Goal: Transaction & Acquisition: Purchase product/service

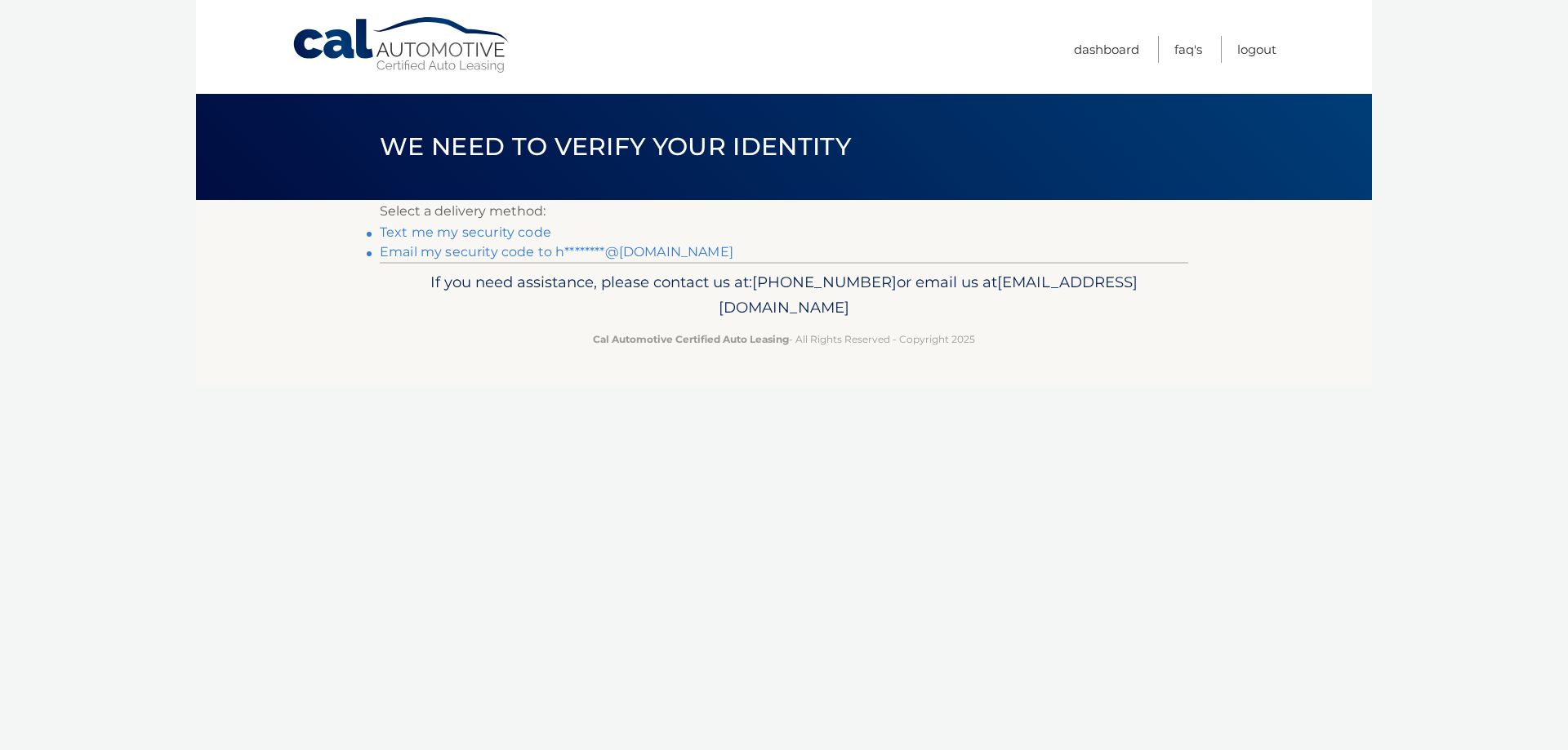
click at [505, 251] on link "Email my security code to h********@[DOMAIN_NAME]" at bounding box center [557, 251] width 353 height 15
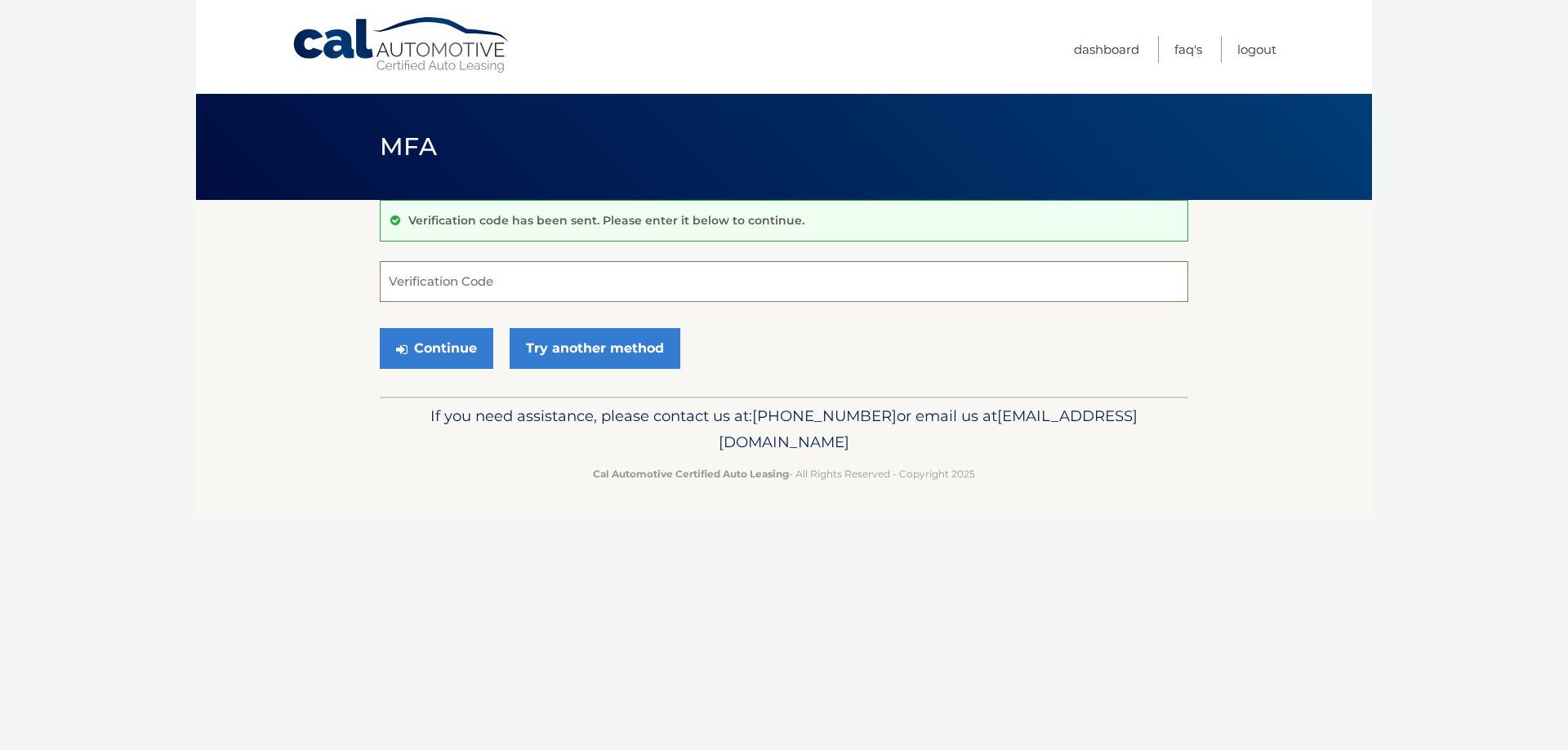
paste input "979235"
click at [460, 344] on button "Continue" at bounding box center [436, 349] width 113 height 41
type input "979235"
click at [380, 328] on button "Continue" at bounding box center [436, 349] width 113 height 41
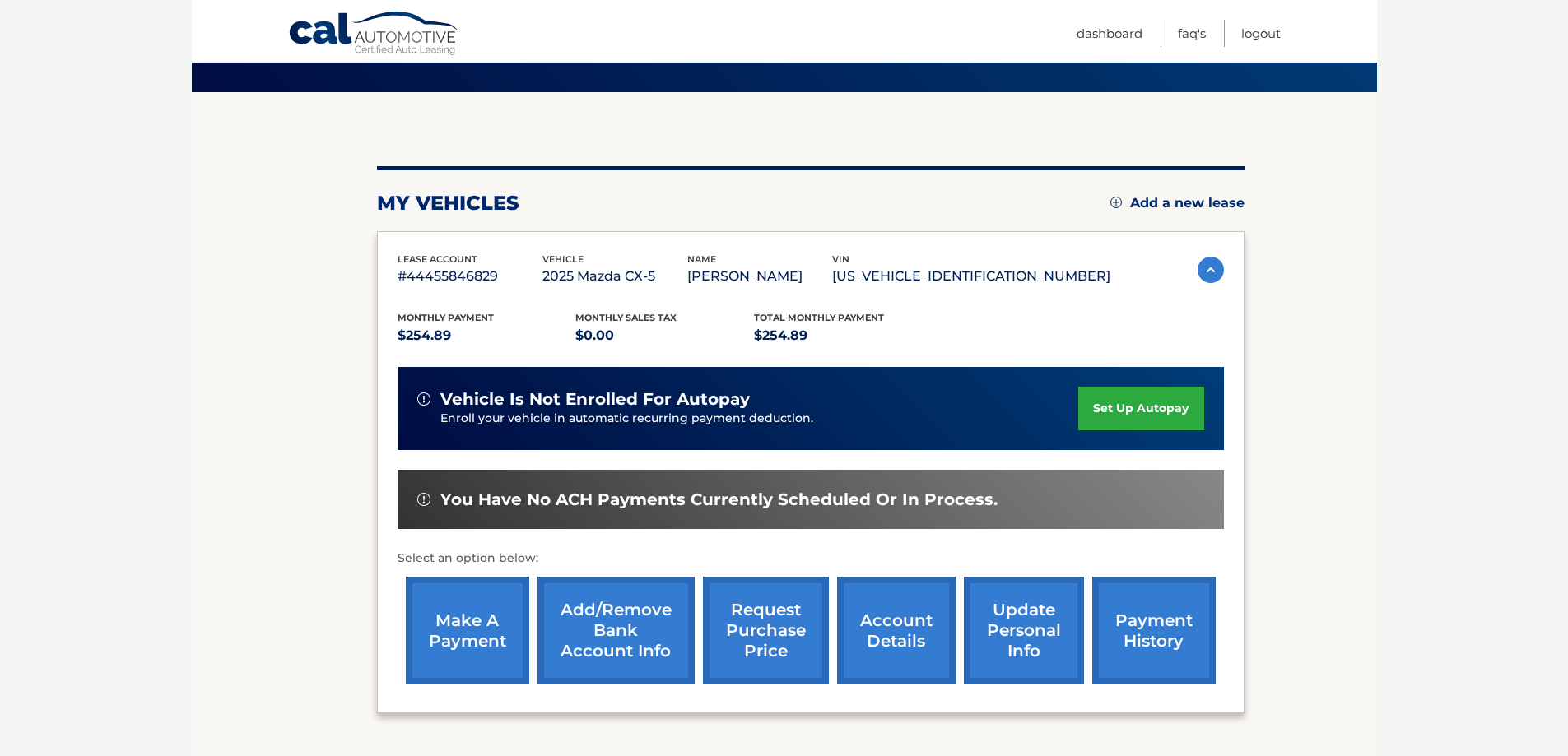
scroll to position [76, 0]
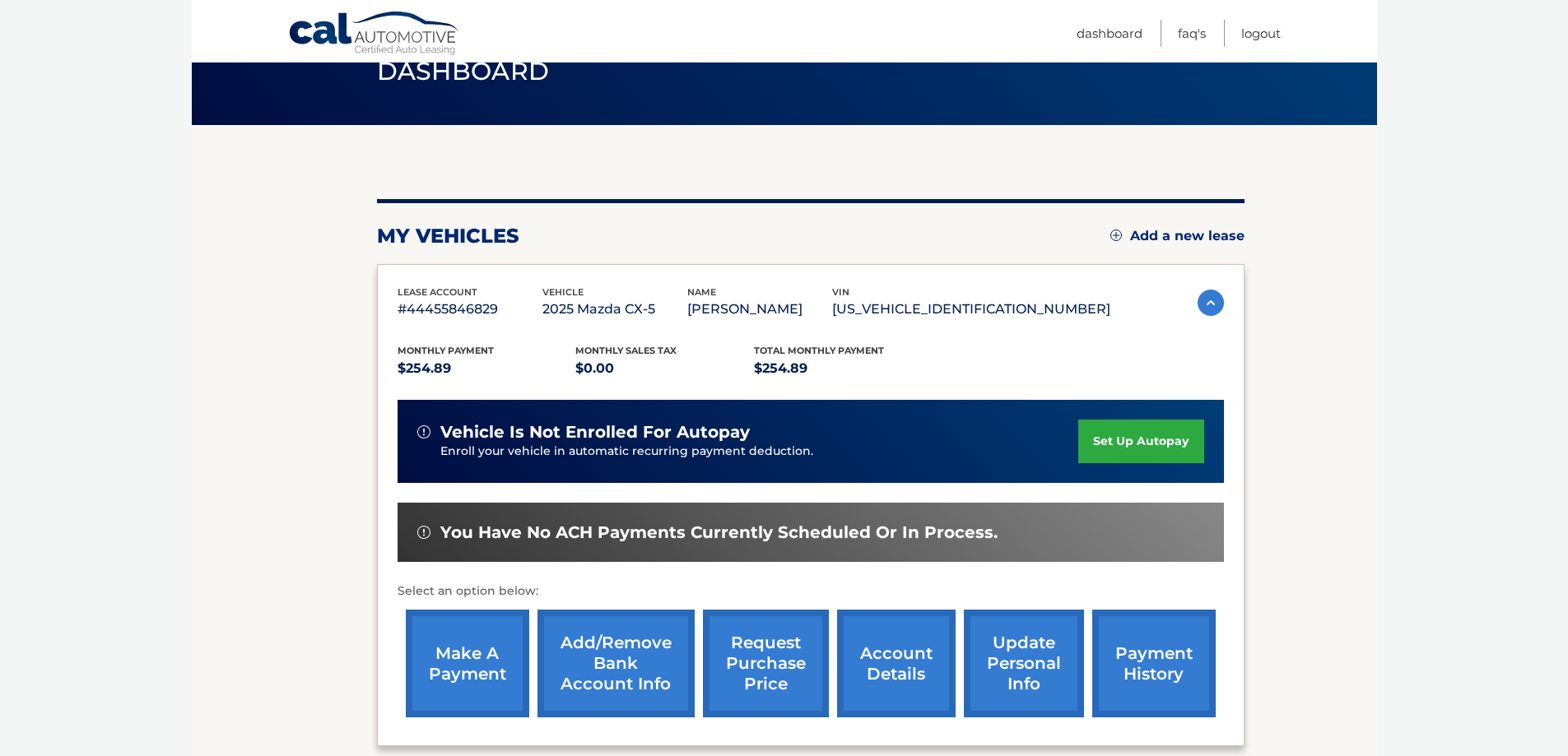
click at [470, 661] on link "make a payment" at bounding box center [467, 664] width 123 height 108
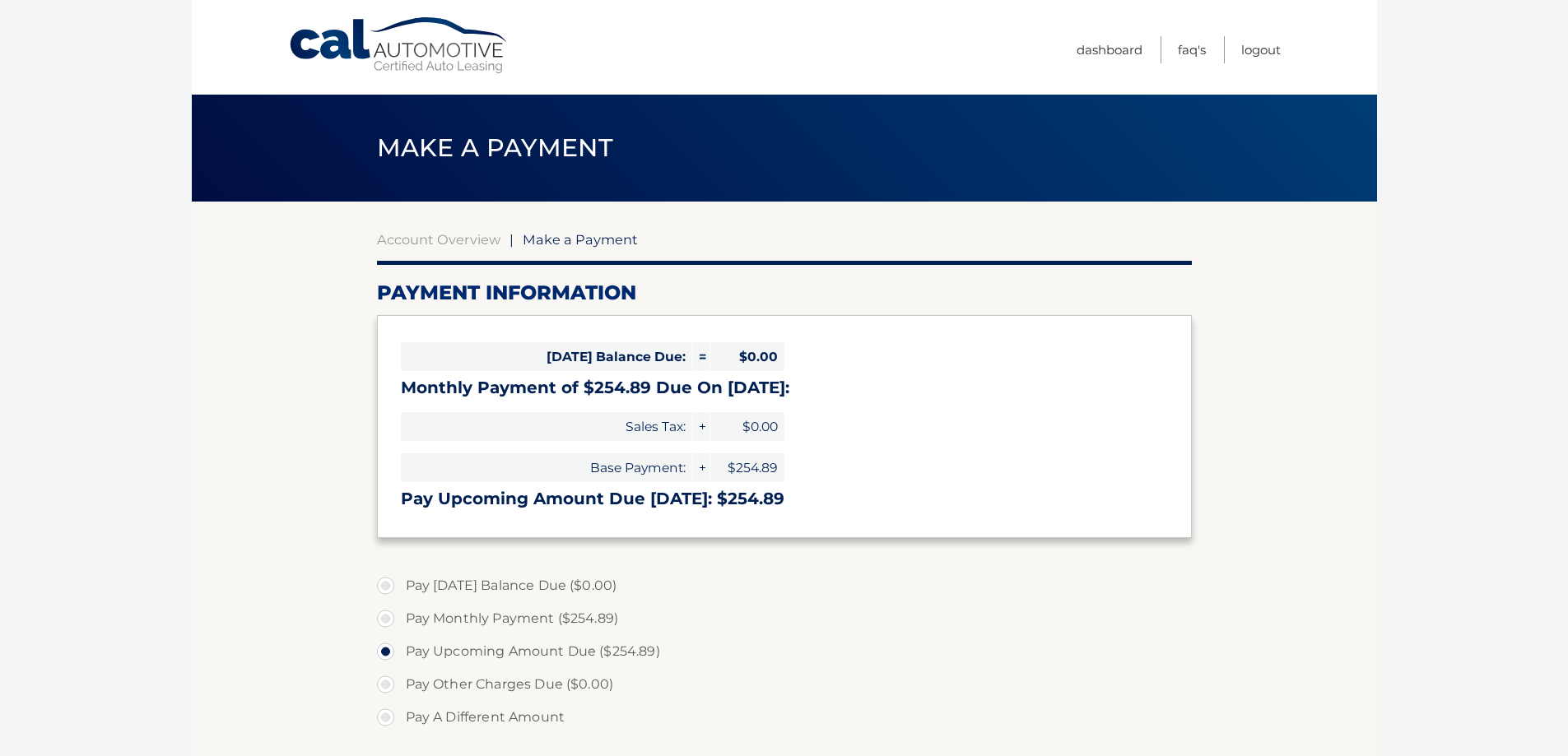
select select "MmIyMWViZDUtZWUyOC00YTZkLWJjMDYtYWQ1OWJlNTZiNTUy"
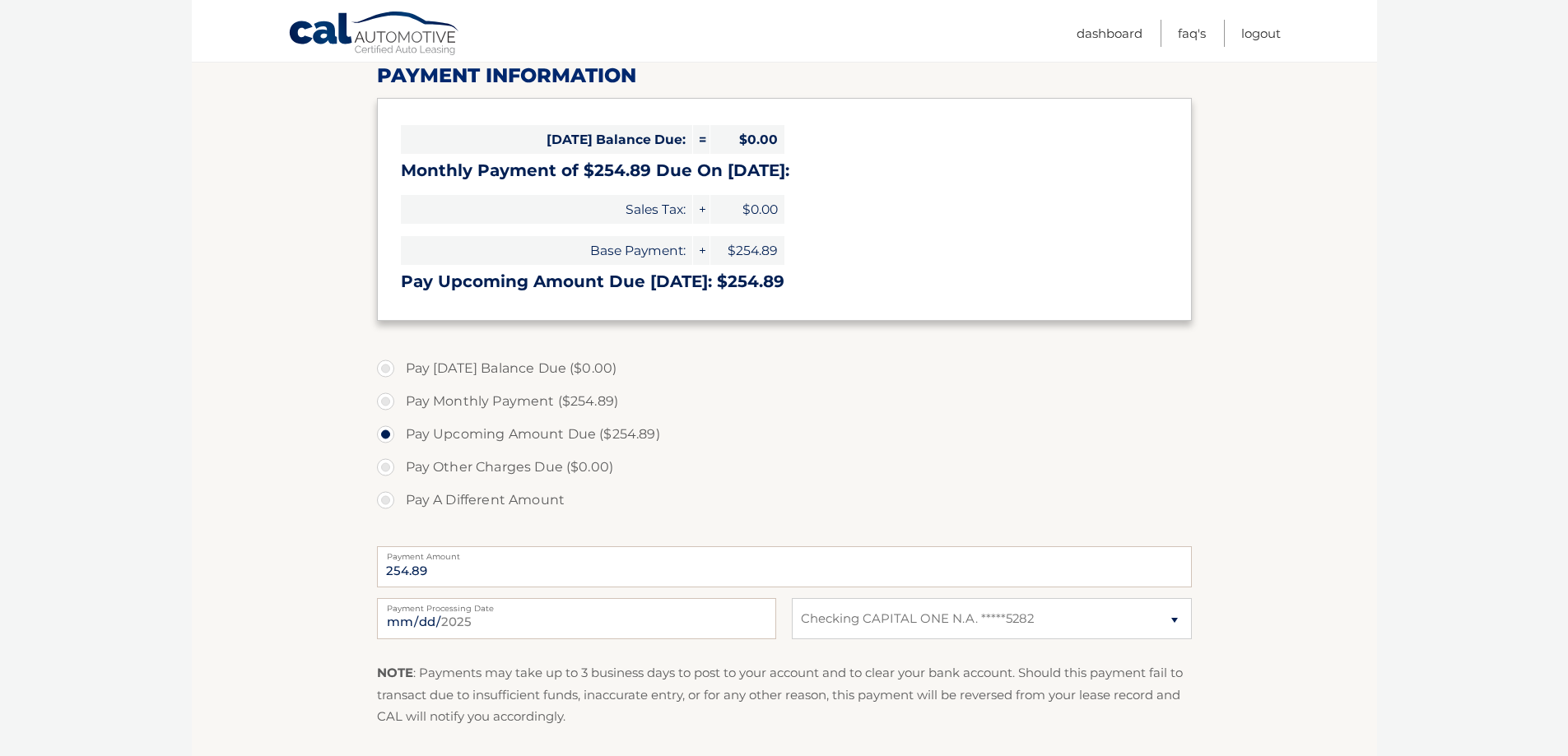
scroll to position [247, 0]
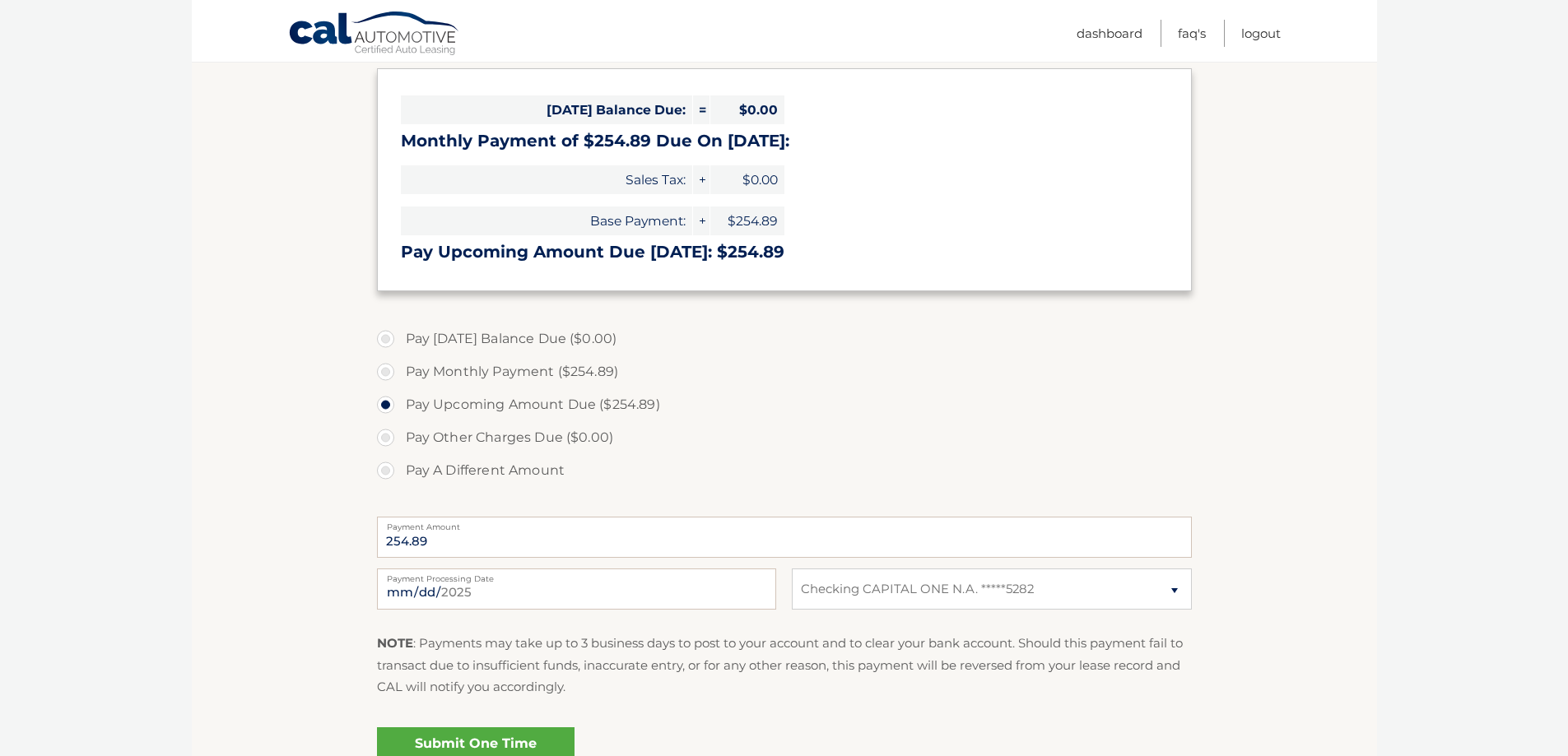
click at [517, 581] on label "Payment Processing Date" at bounding box center [576, 575] width 399 height 13
click at [517, 581] on input "2025-09-02" at bounding box center [576, 590] width 399 height 41
click at [794, 589] on select "Select Bank Account Checking CAPITAL ONE N.A. *****5282" at bounding box center [992, 590] width 399 height 41
click at [748, 589] on input "2025-09-02" at bounding box center [576, 590] width 399 height 41
type input "2025-09-06"
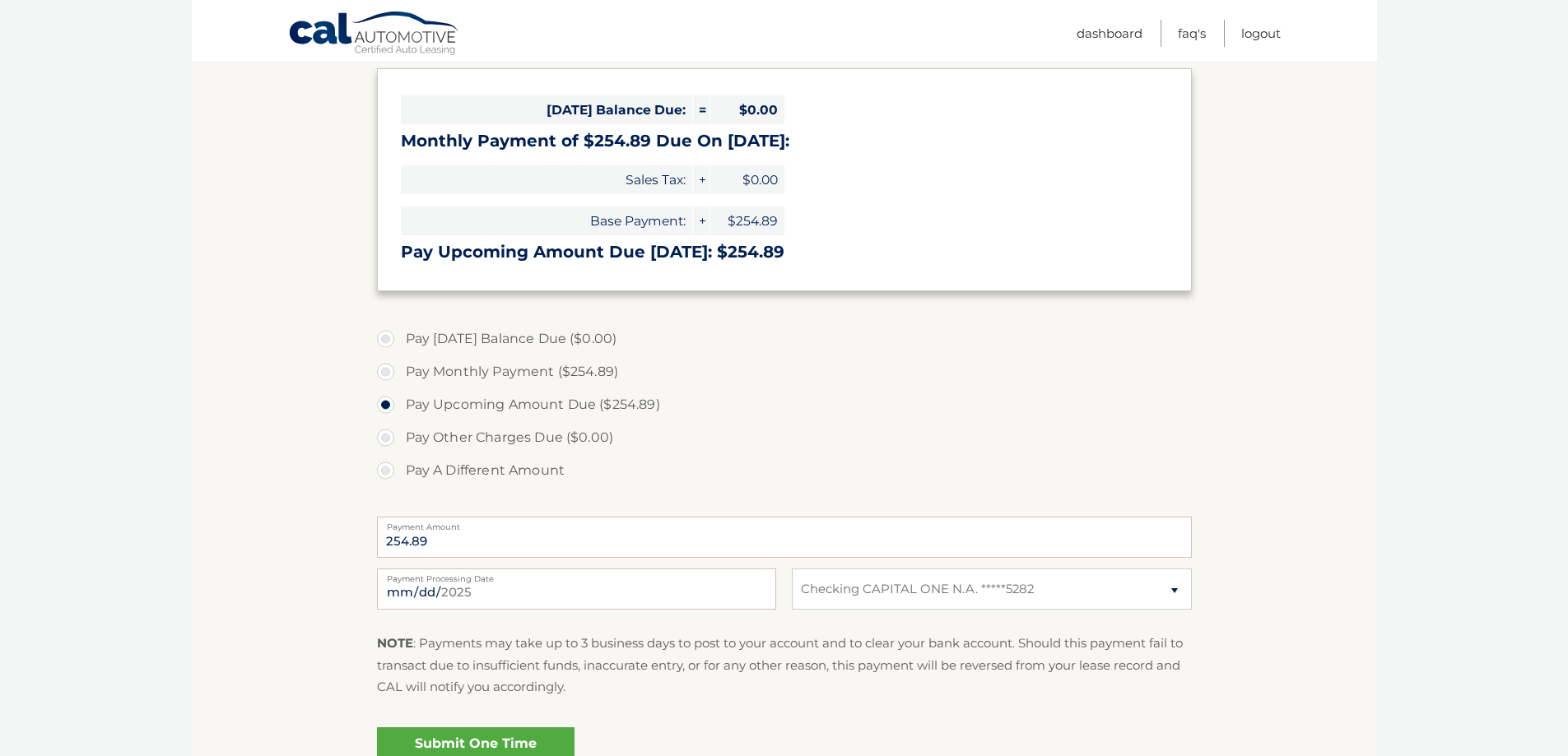
click at [390, 375] on label "Pay Monthly Payment ($254.89)" at bounding box center [784, 372] width 815 height 33
click at [390, 375] on input "Pay Monthly Payment ($254.89)" at bounding box center [392, 369] width 16 height 26
radio input "true"
click at [391, 405] on label "Pay Upcoming Amount Due ($254.89)" at bounding box center [784, 405] width 815 height 33
click at [391, 405] on input "Pay Upcoming Amount Due ($254.89)" at bounding box center [392, 401] width 16 height 26
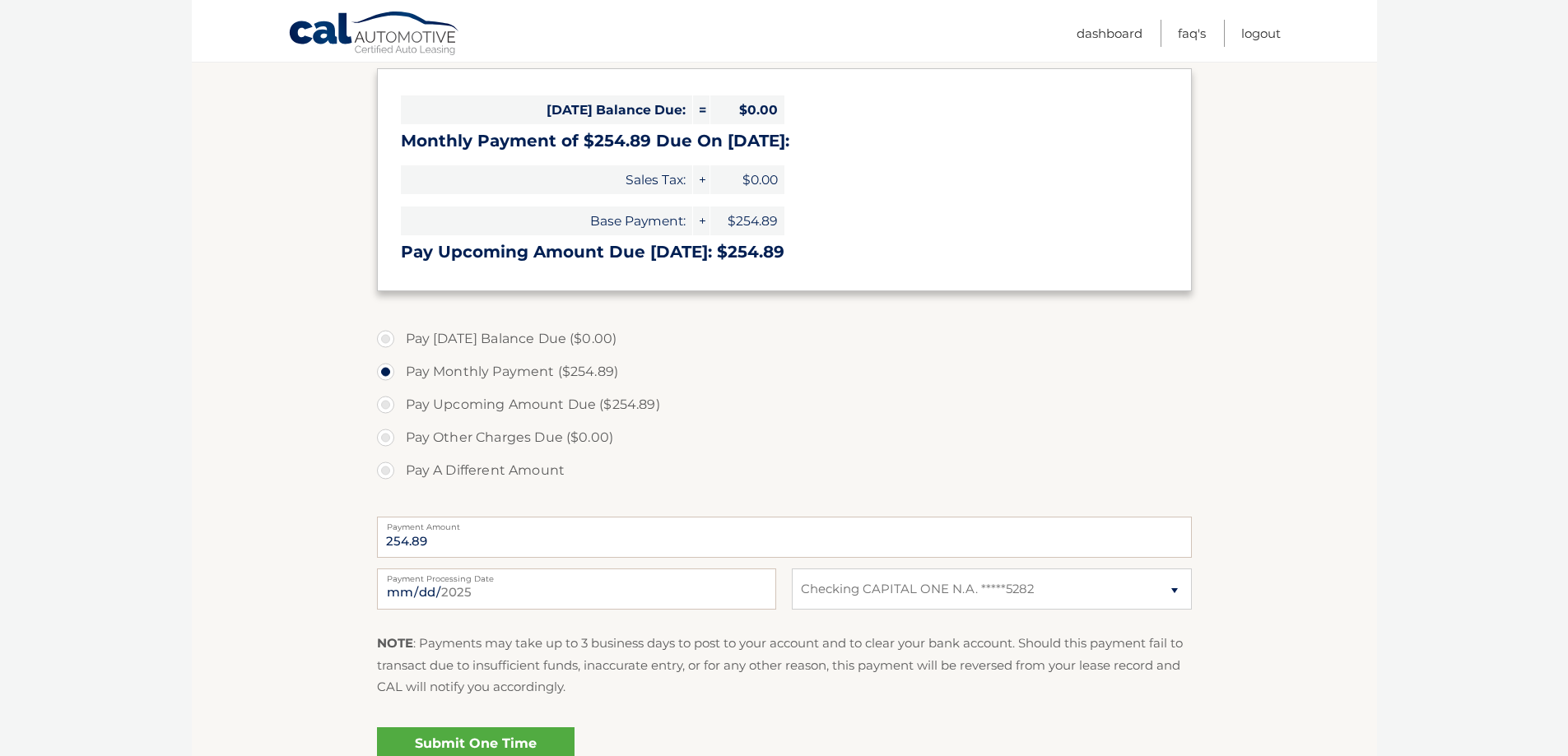
radio input "true"
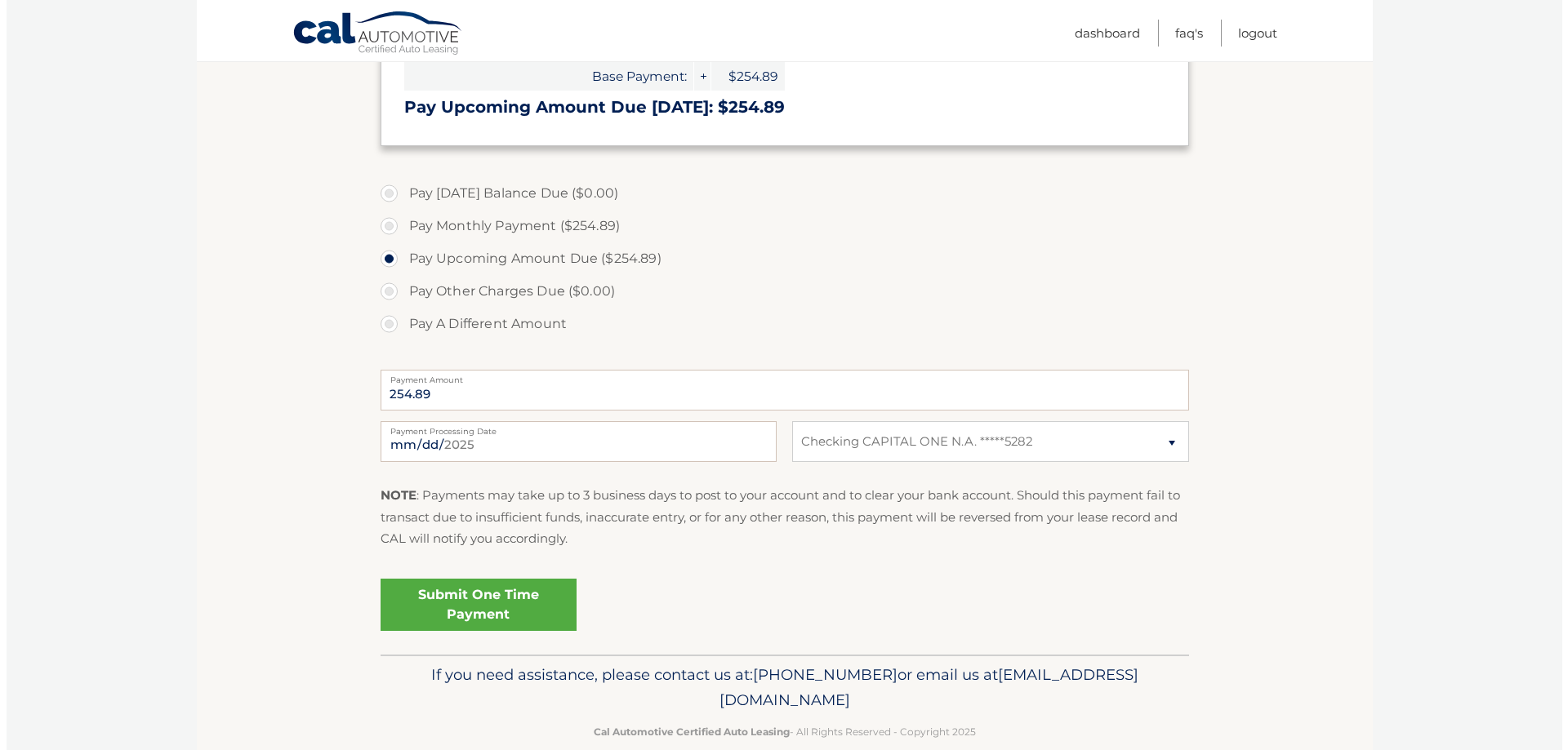
scroll to position [408, 0]
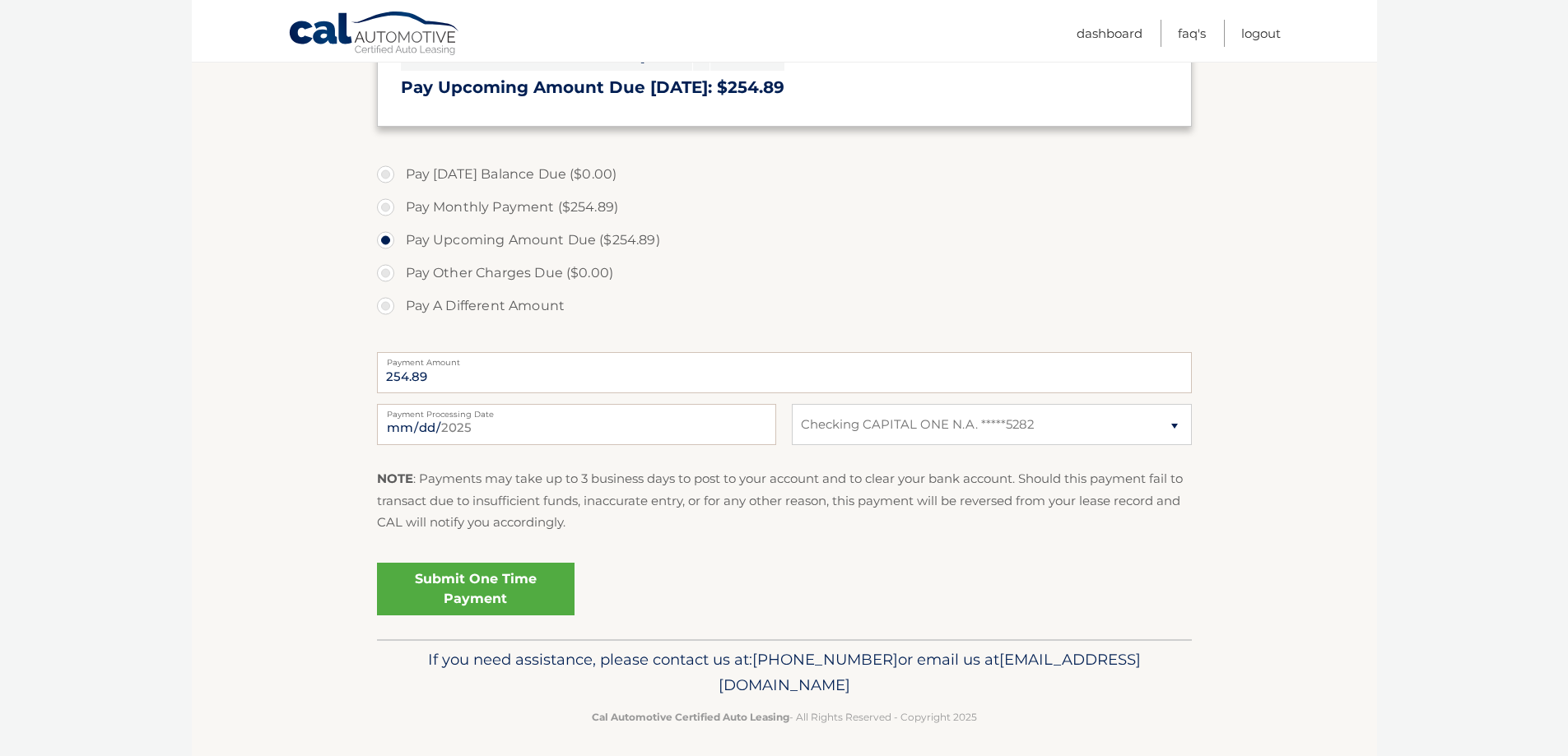
click at [497, 583] on link "Submit One Time Payment" at bounding box center [476, 589] width 198 height 53
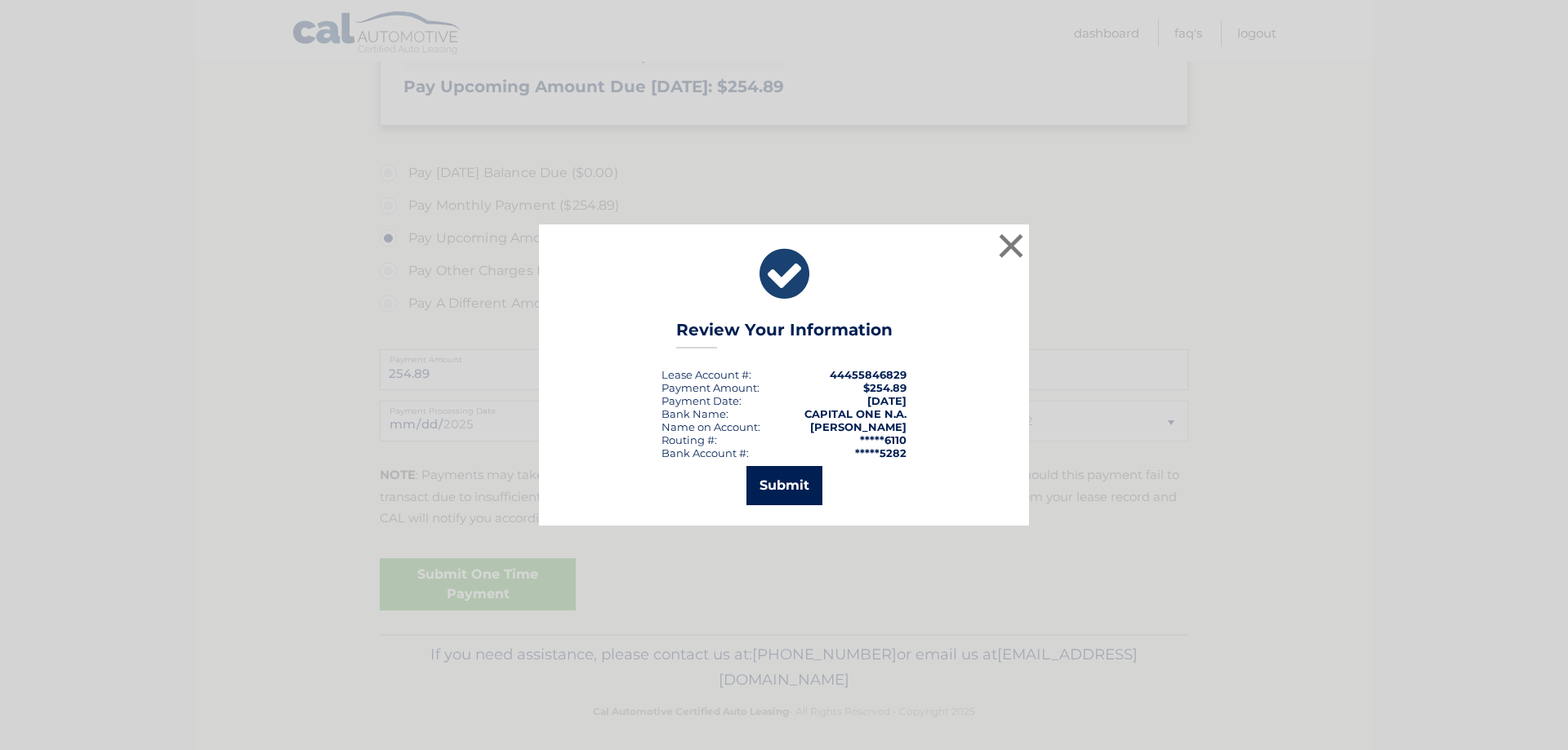
click at [785, 489] on button "Submit" at bounding box center [784, 486] width 76 height 39
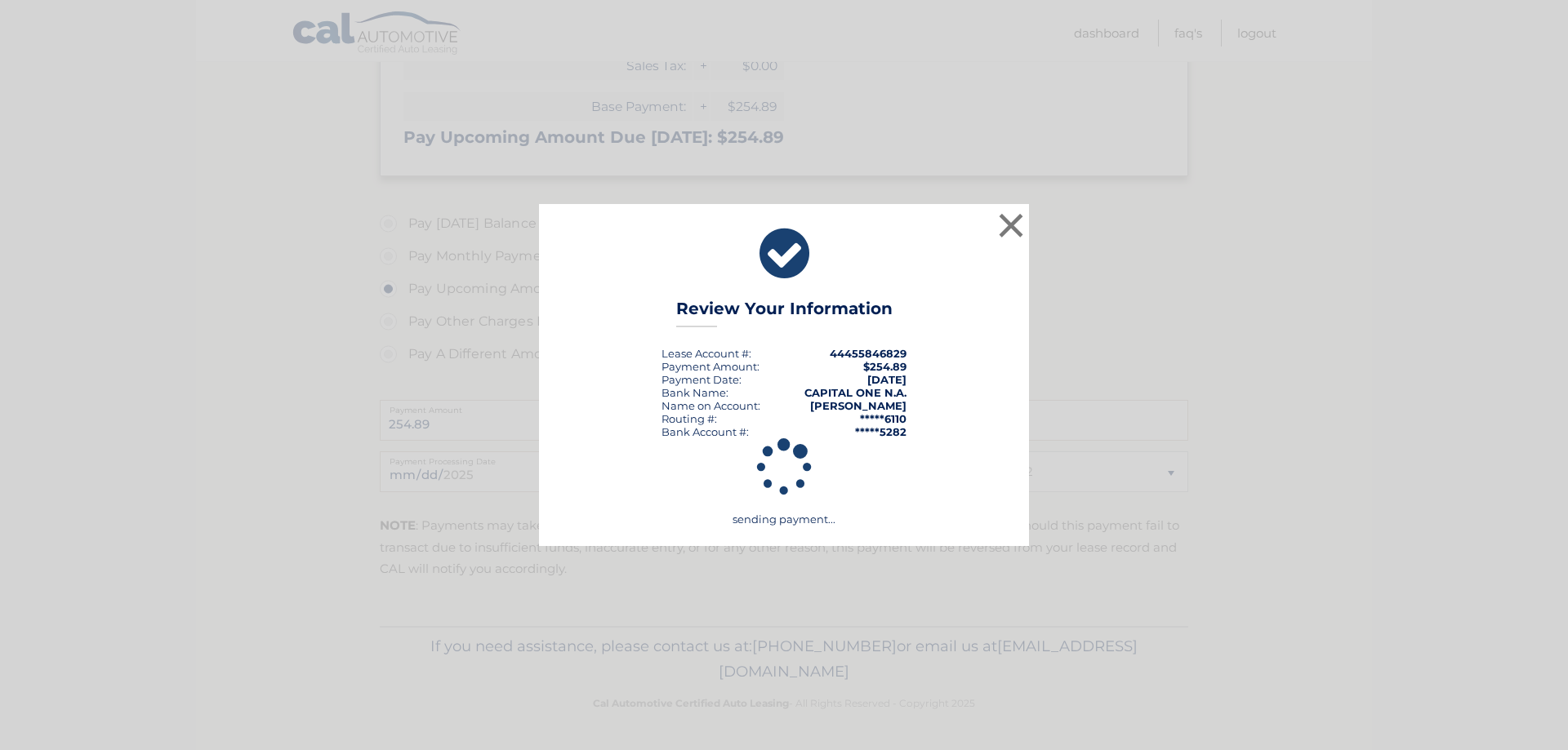
scroll to position [358, 0]
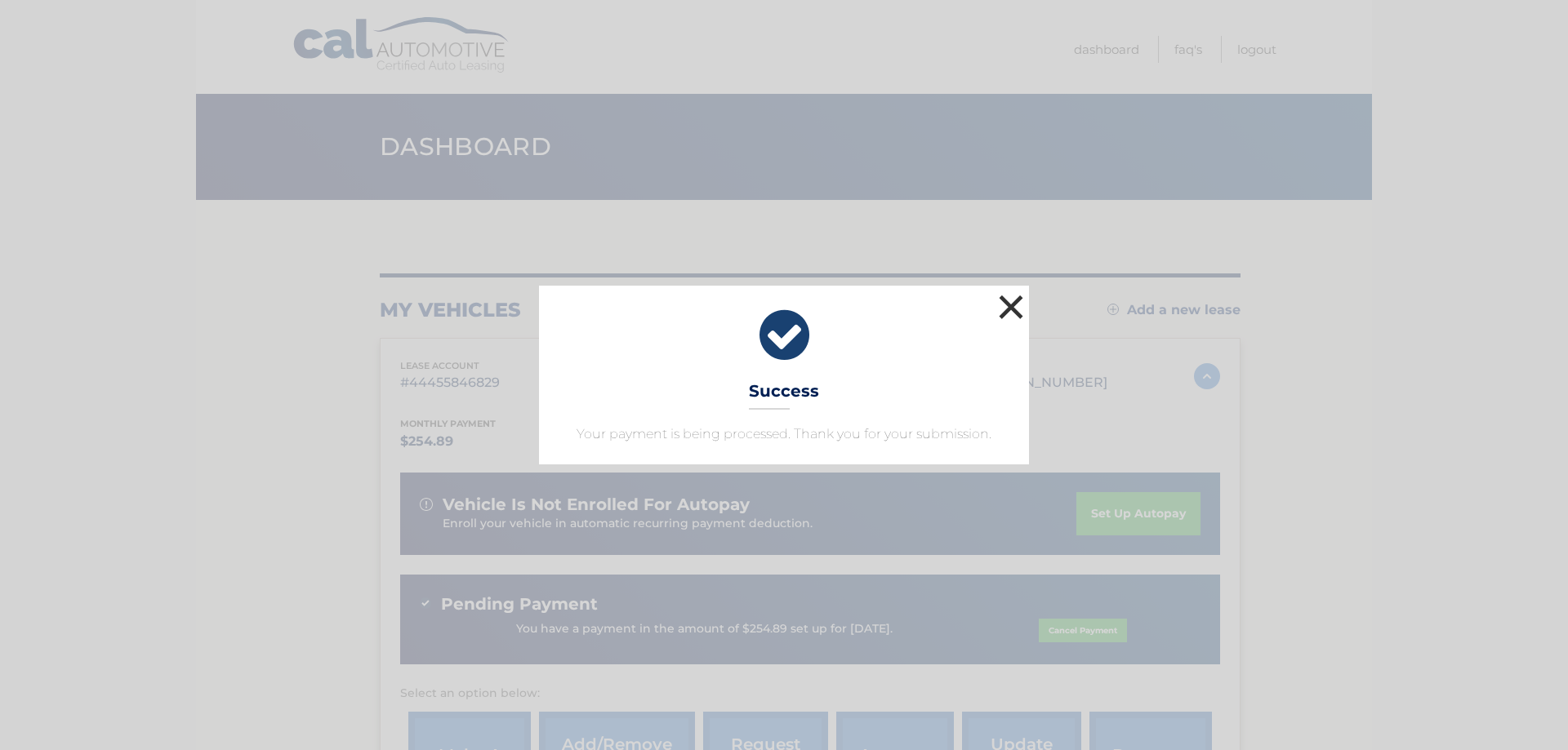
click at [1011, 303] on button "×" at bounding box center [1011, 307] width 33 height 33
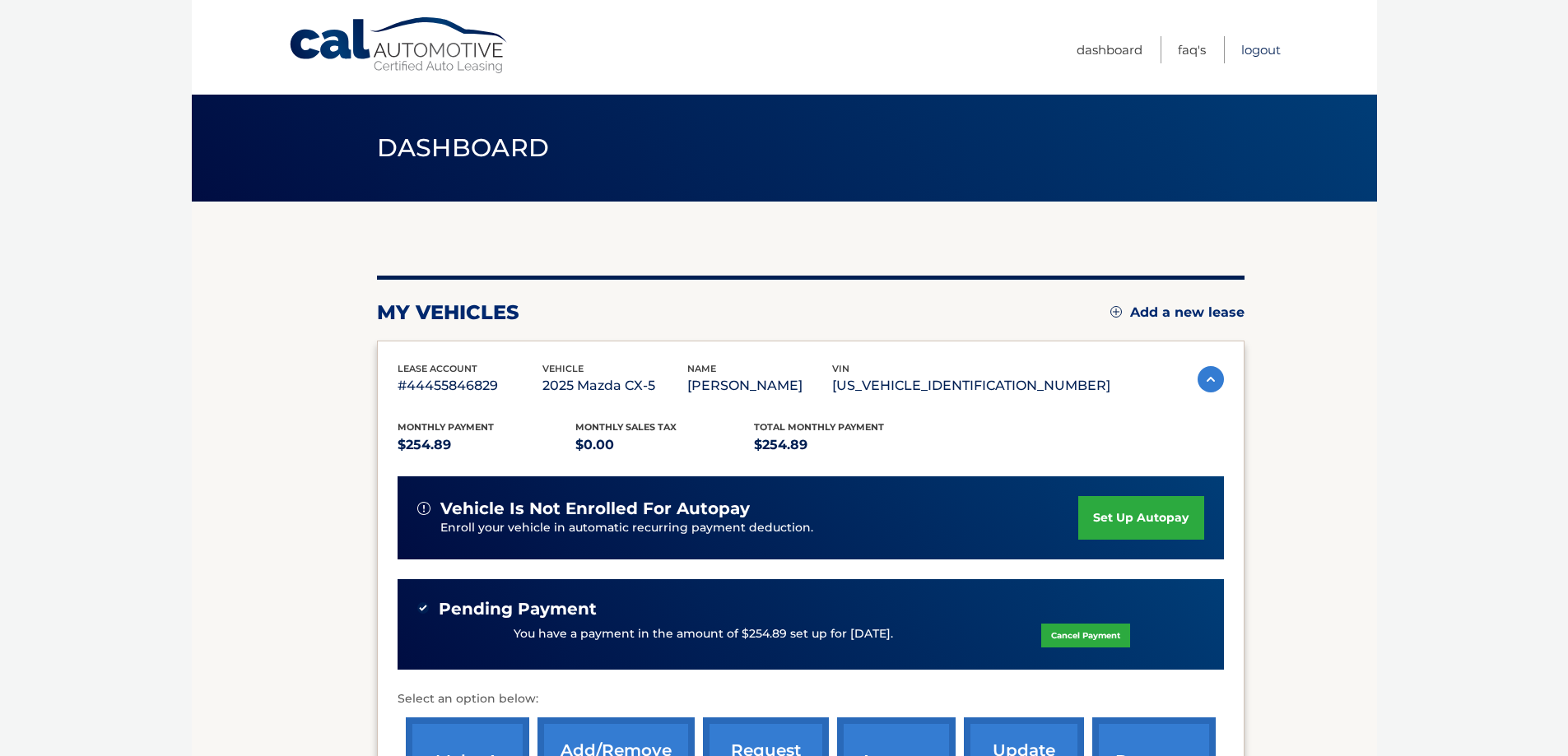
click at [1259, 53] on link "Logout" at bounding box center [1261, 49] width 40 height 27
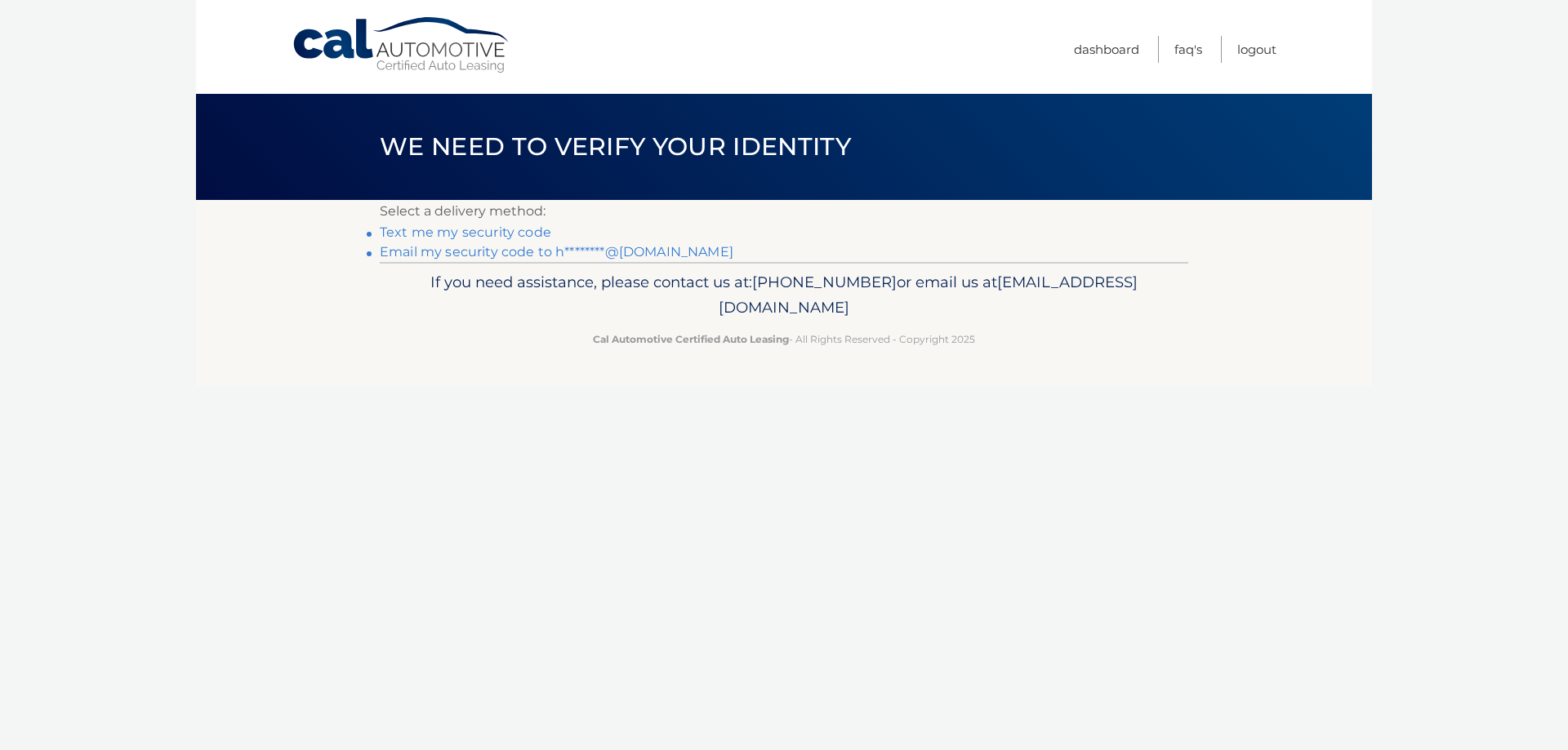
click at [490, 251] on link "Email my security code to h********@yahoo.com" at bounding box center [557, 251] width 353 height 15
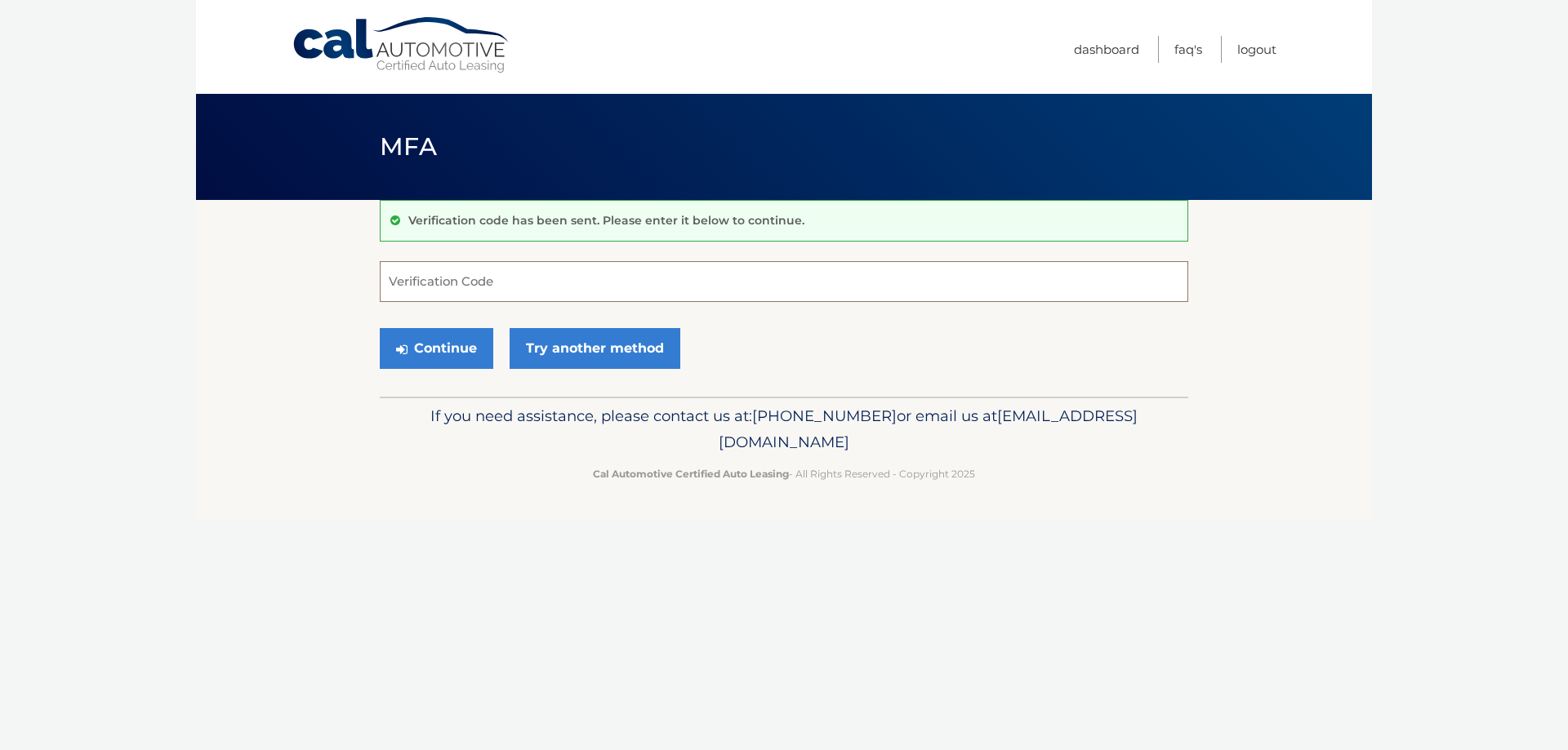
paste input "037557"
type input "037557"
click at [453, 343] on button "Continue" at bounding box center [436, 349] width 113 height 41
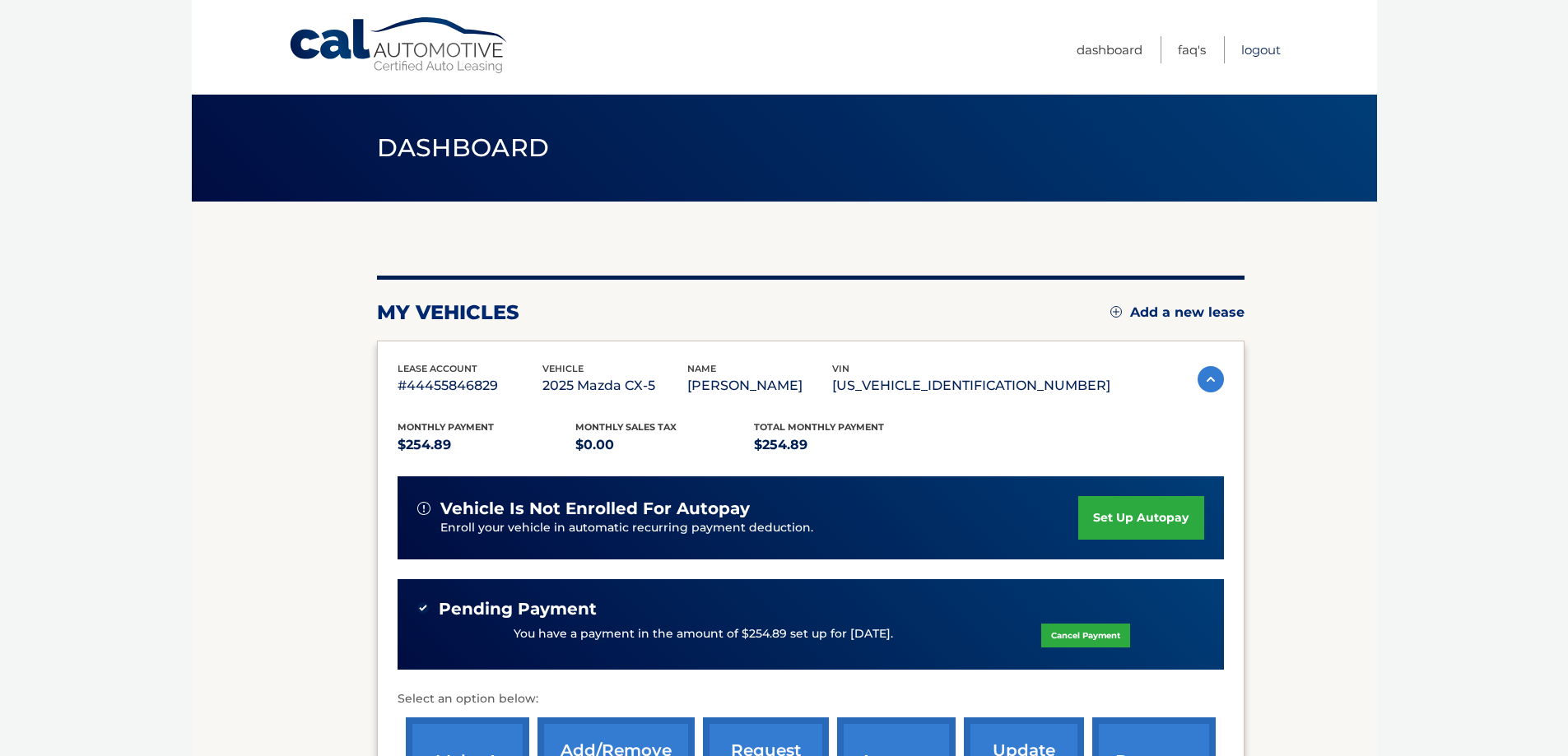
click at [1245, 49] on link "Logout" at bounding box center [1261, 49] width 40 height 27
